Goal: Transaction & Acquisition: Book appointment/travel/reservation

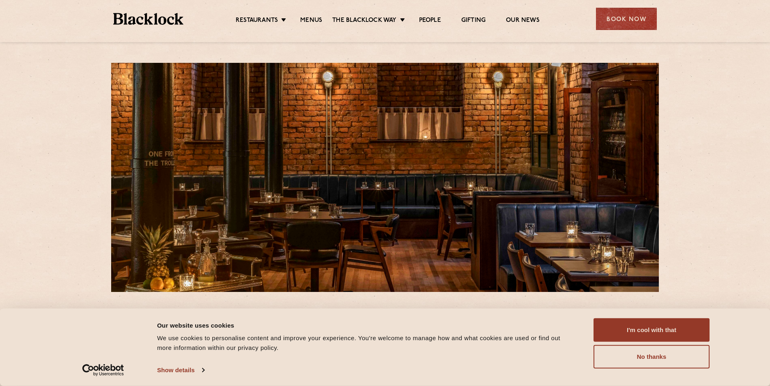
click at [605, 19] on div "Book Now" at bounding box center [626, 19] width 61 height 22
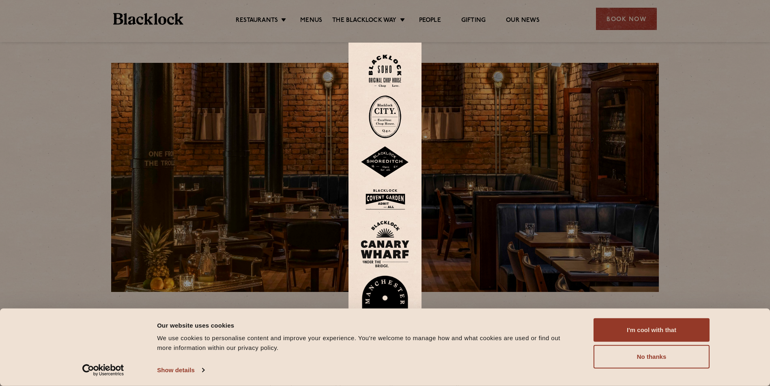
click at [390, 285] on img at bounding box center [385, 304] width 49 height 56
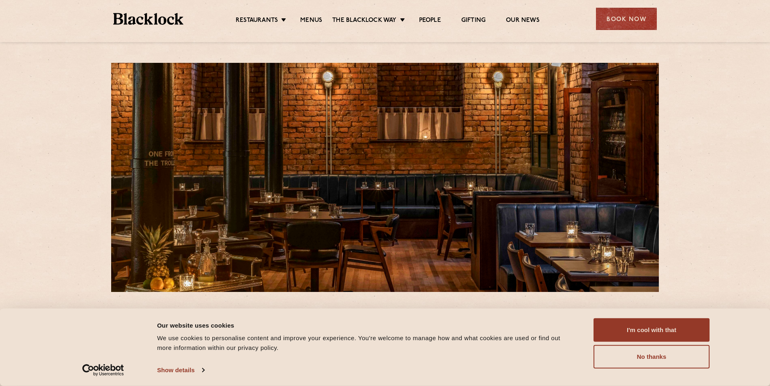
scroll to position [203, 0]
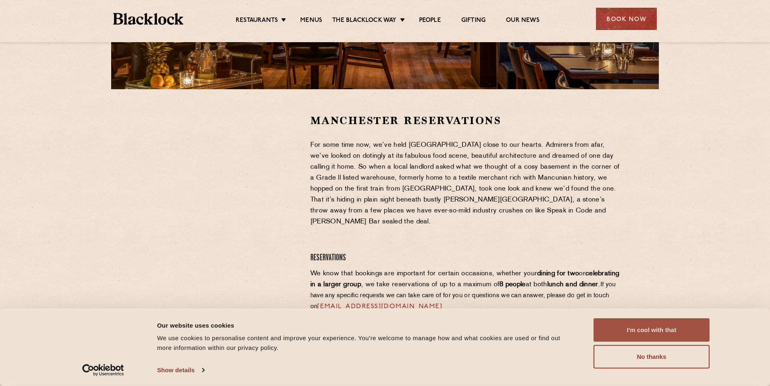
click at [633, 327] on button "I'm cool with that" at bounding box center [651, 330] width 116 height 24
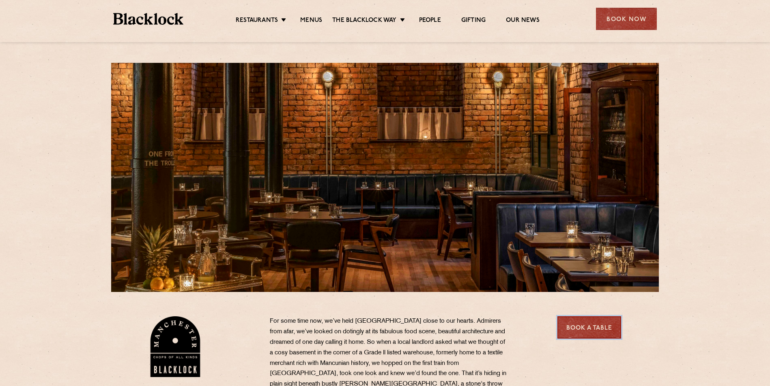
click at [581, 325] on link "Book a Table" at bounding box center [589, 327] width 64 height 22
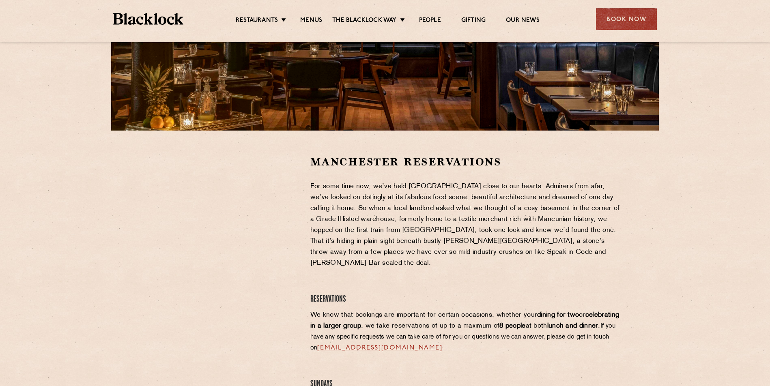
scroll to position [162, 0]
